Goal: Find specific page/section: Find specific page/section

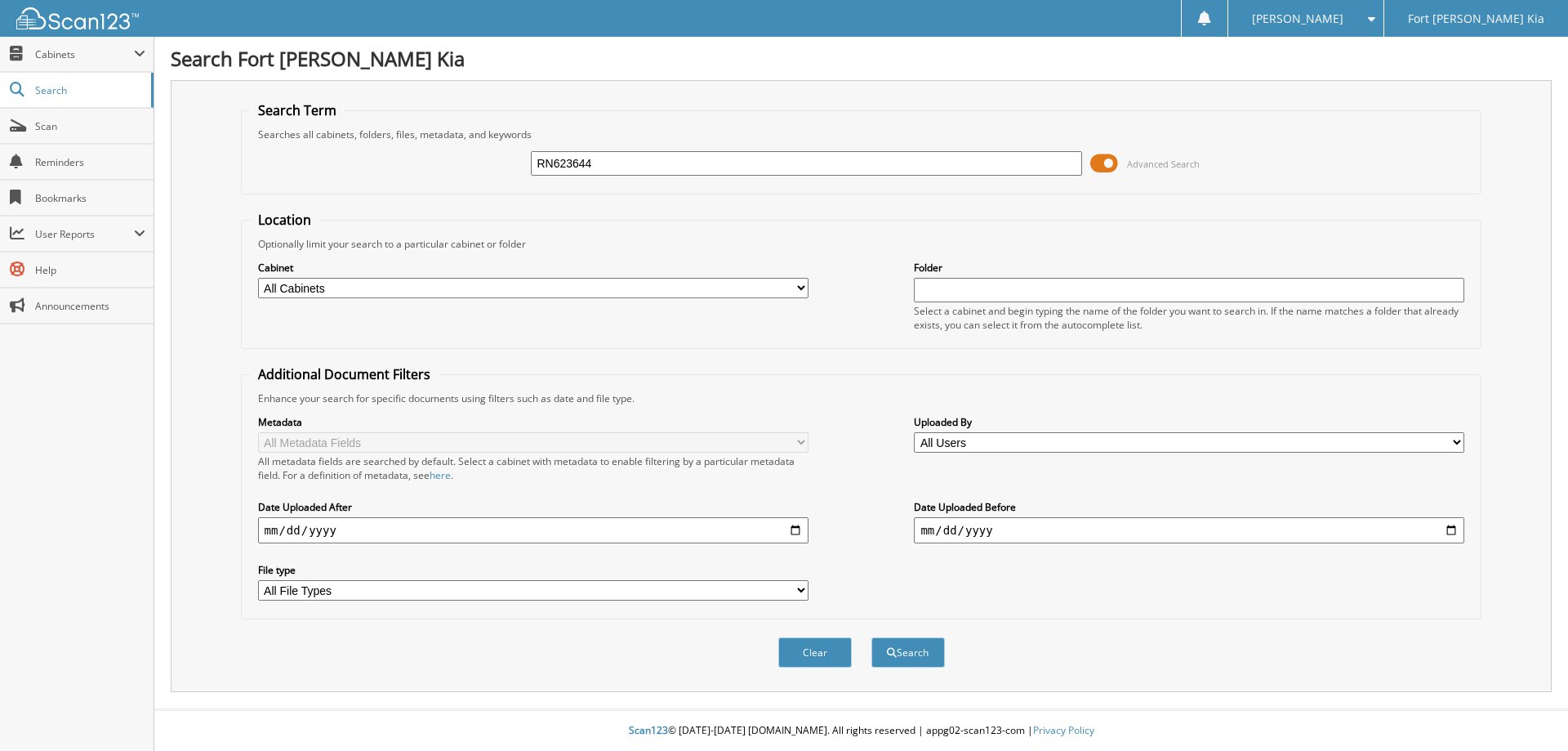
type input "RN623644"
click at [872, 638] on button "Search" at bounding box center [909, 653] width 73 height 30
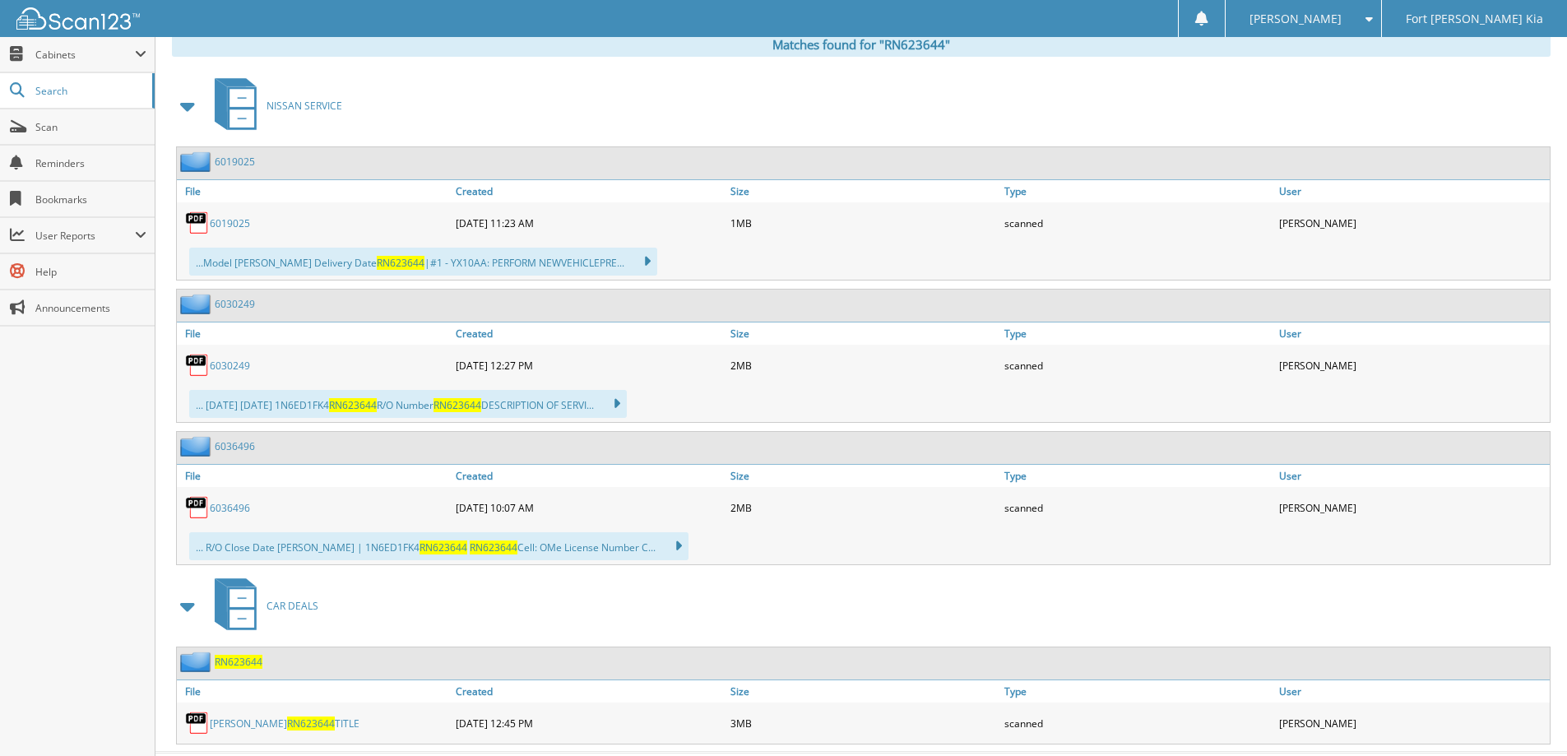
scroll to position [728, 0]
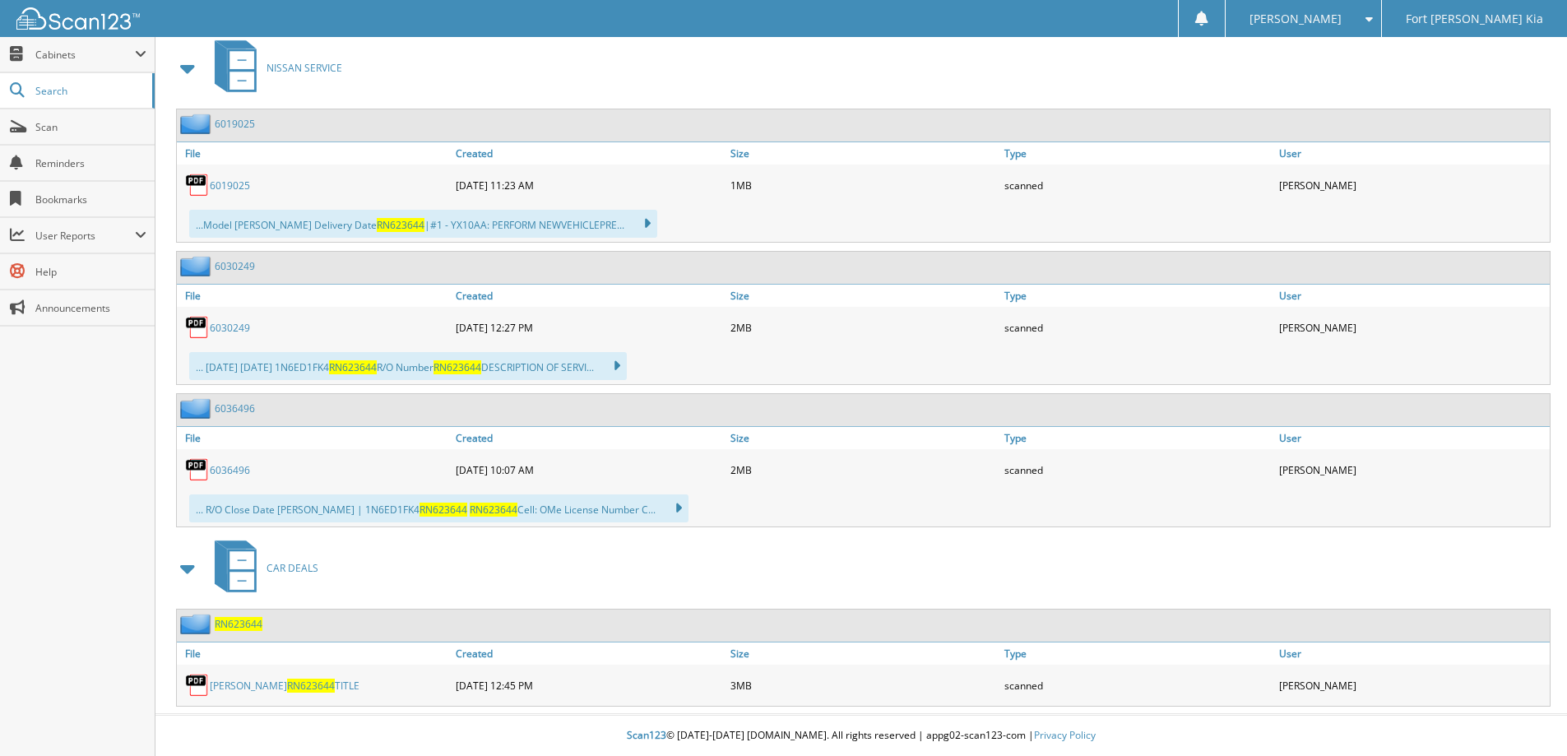
click at [252, 629] on span "RN623644" at bounding box center [239, 624] width 48 height 14
